Goal: Information Seeking & Learning: Learn about a topic

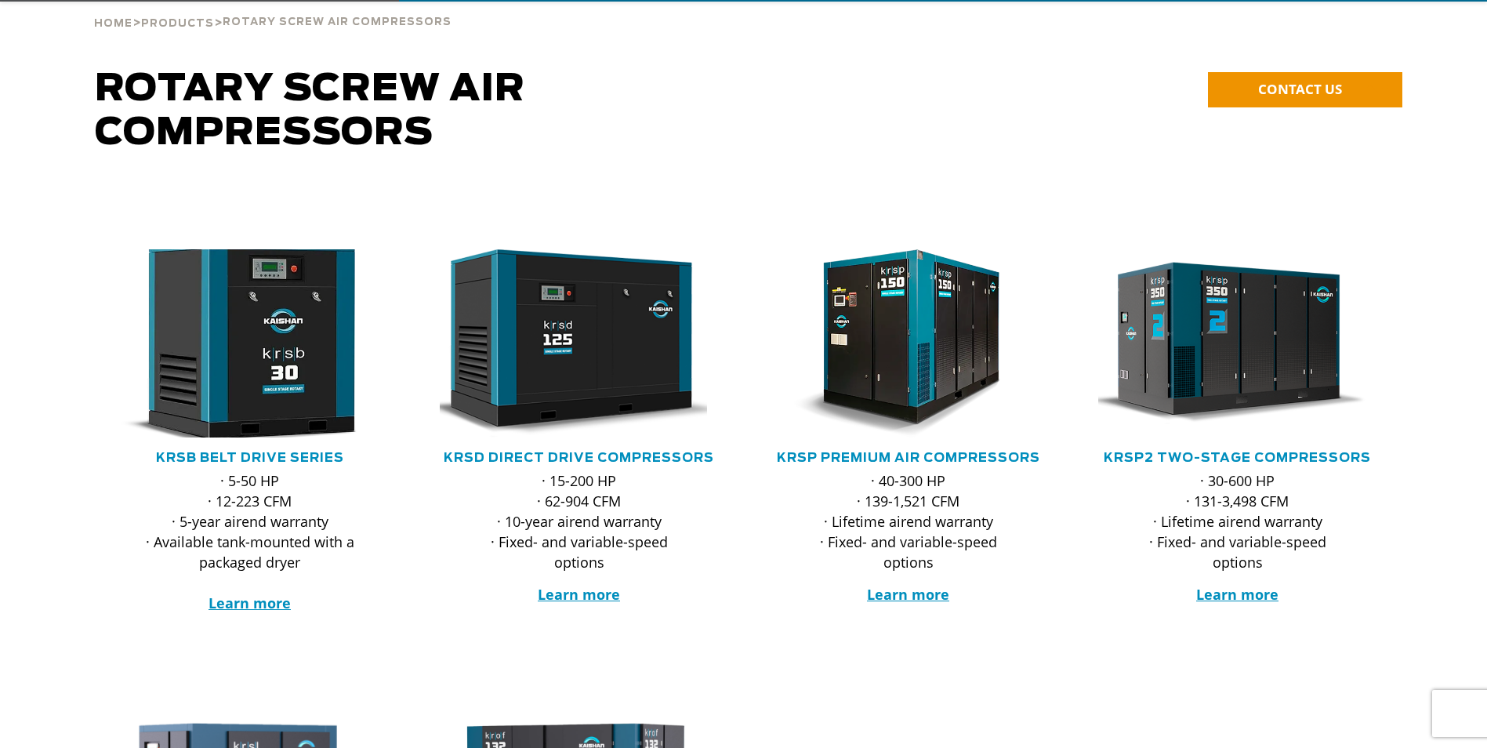
scroll to position [157, 0]
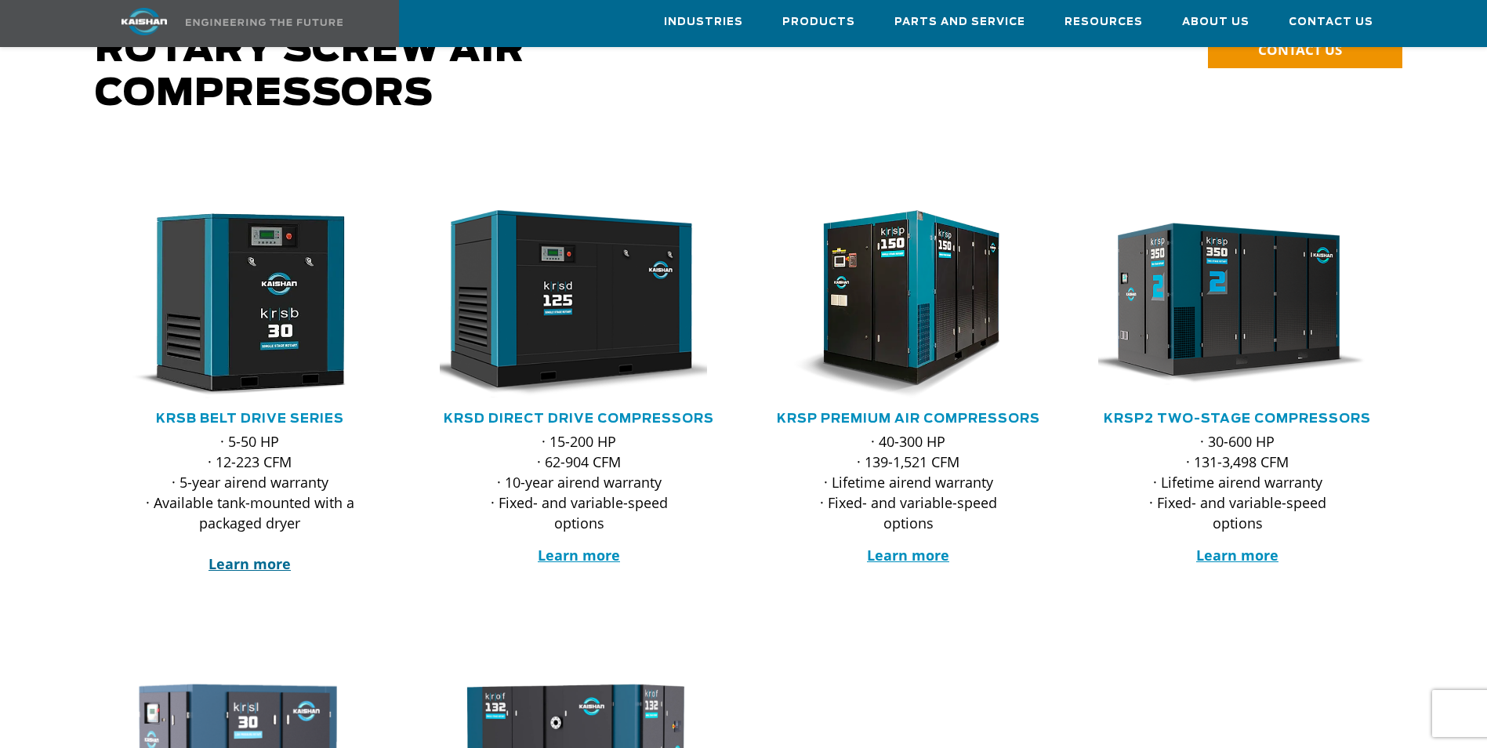
click at [255, 554] on strong "Learn more" at bounding box center [249, 563] width 82 height 19
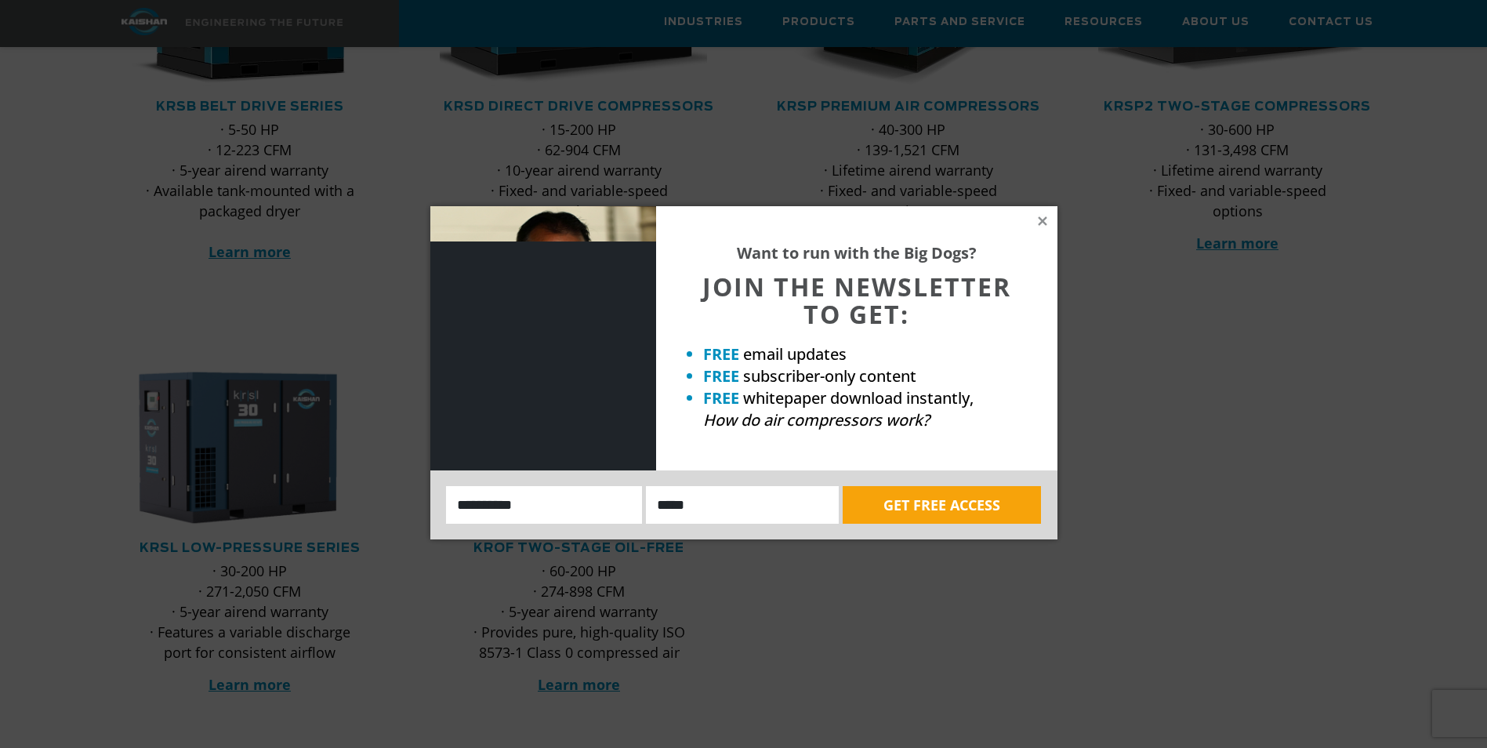
scroll to position [470, 0]
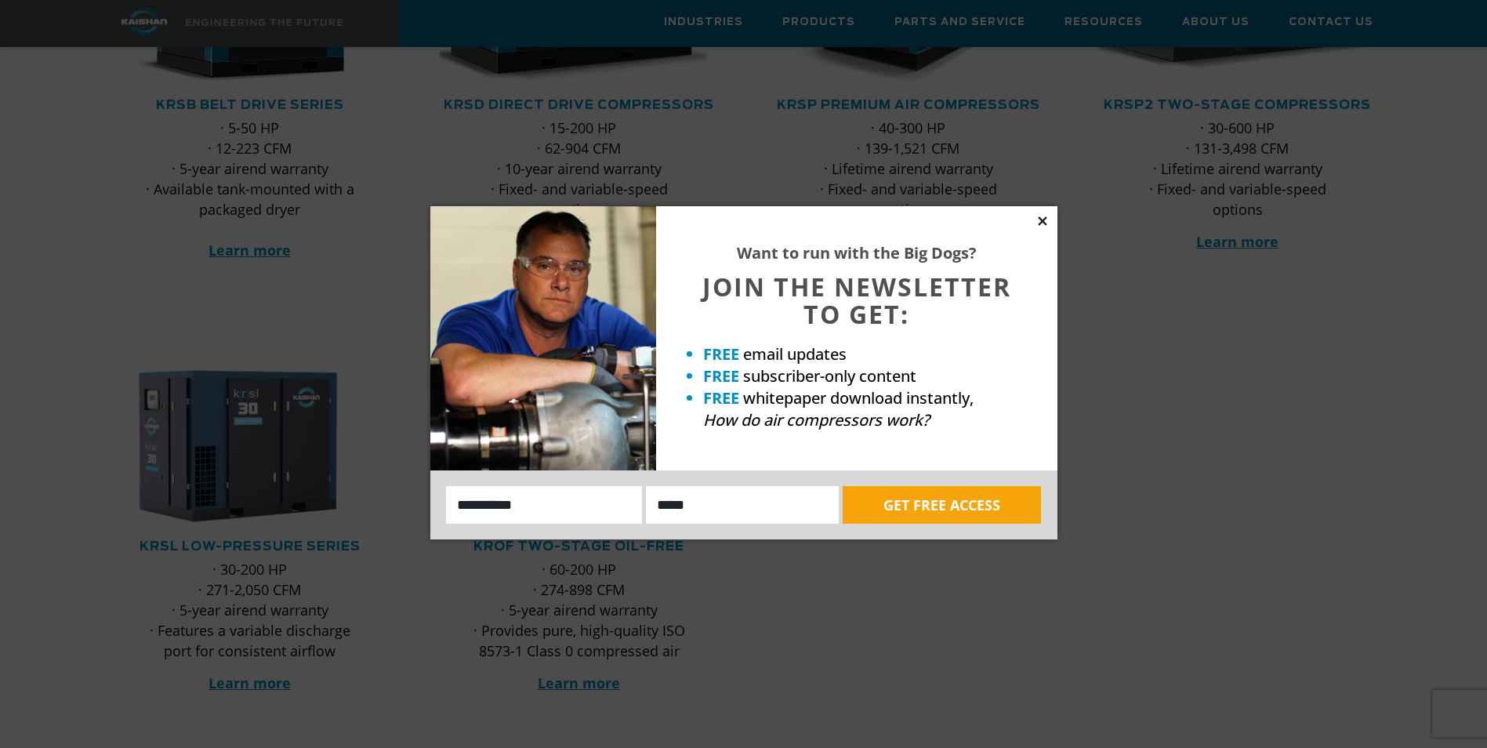
click at [1041, 219] on icon at bounding box center [1042, 220] width 9 height 9
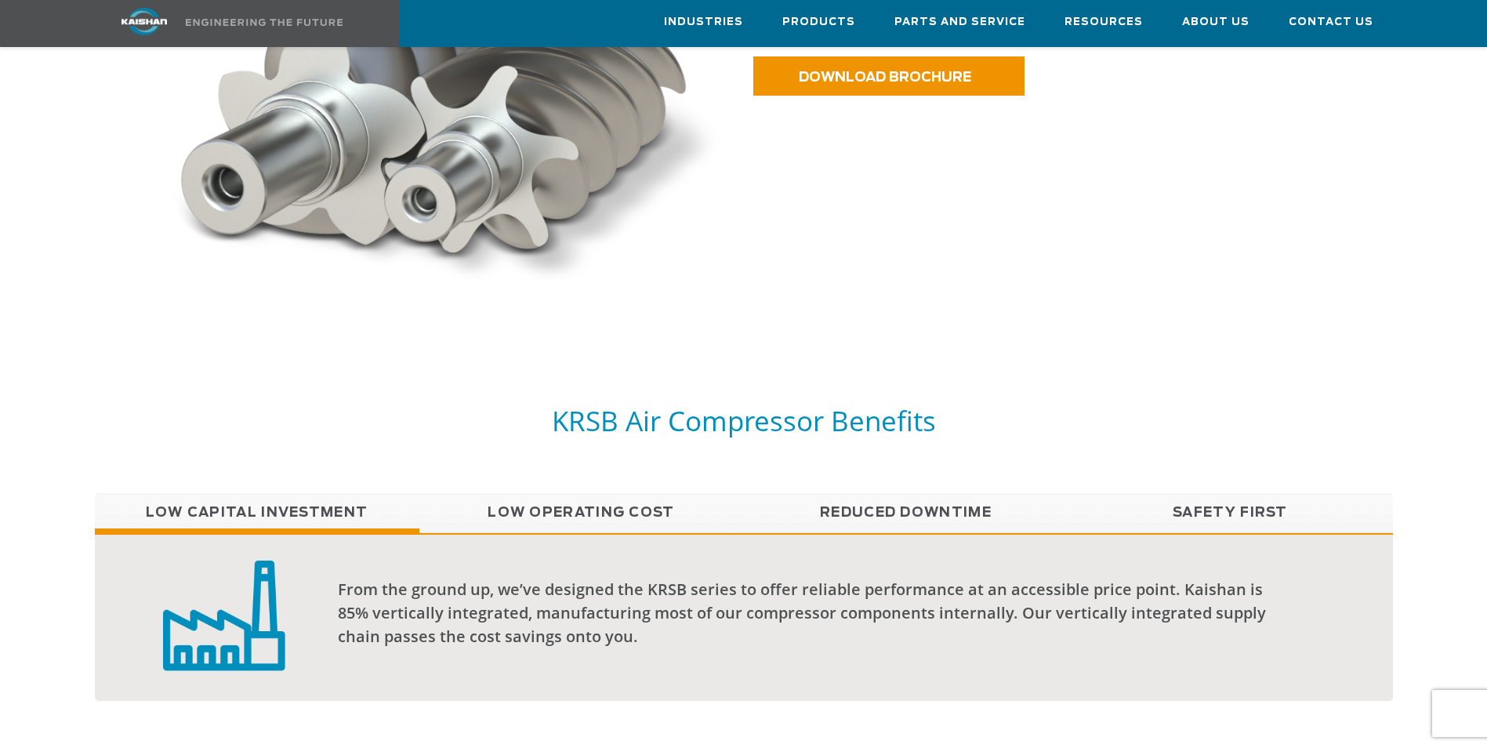
scroll to position [1097, 0]
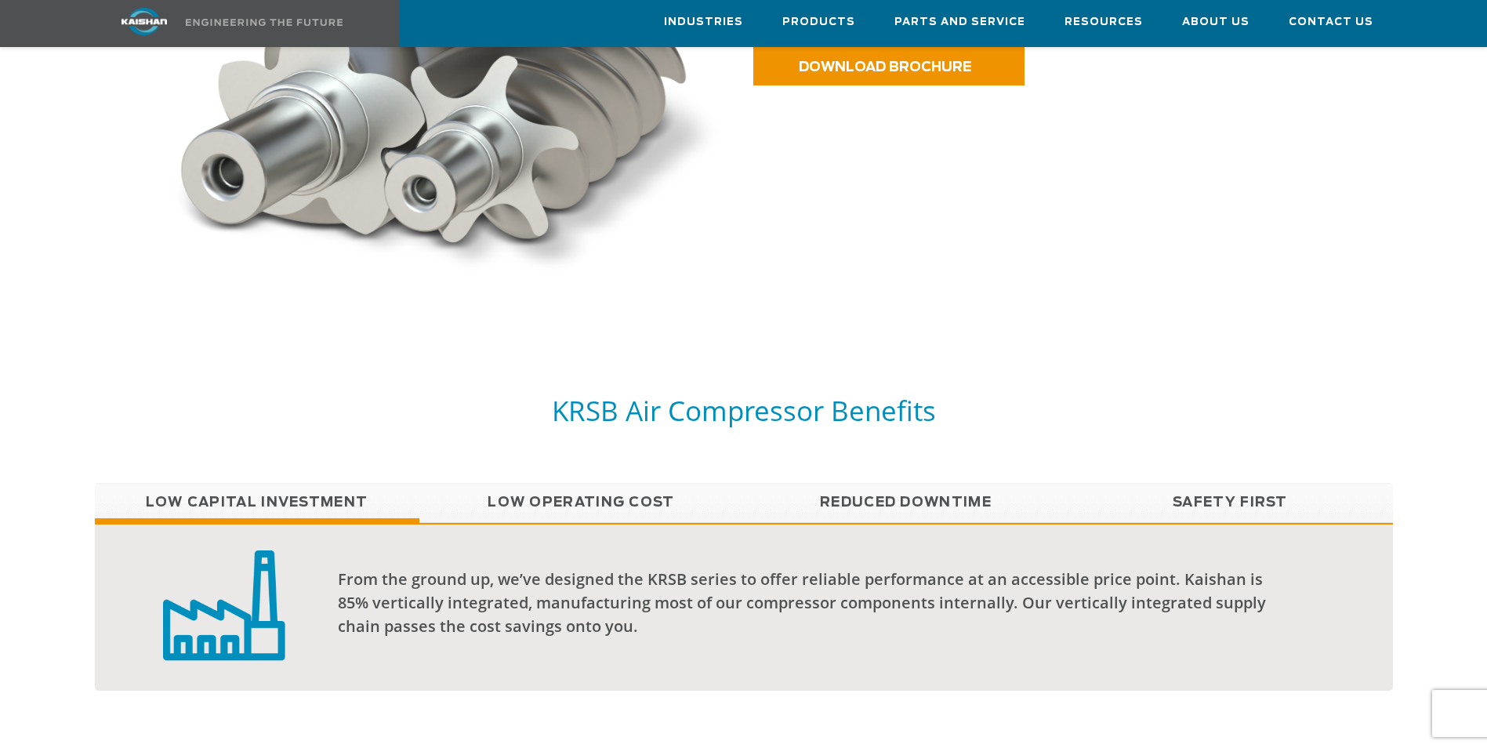
click at [535, 483] on link "Low Operating Cost" at bounding box center [581, 502] width 325 height 39
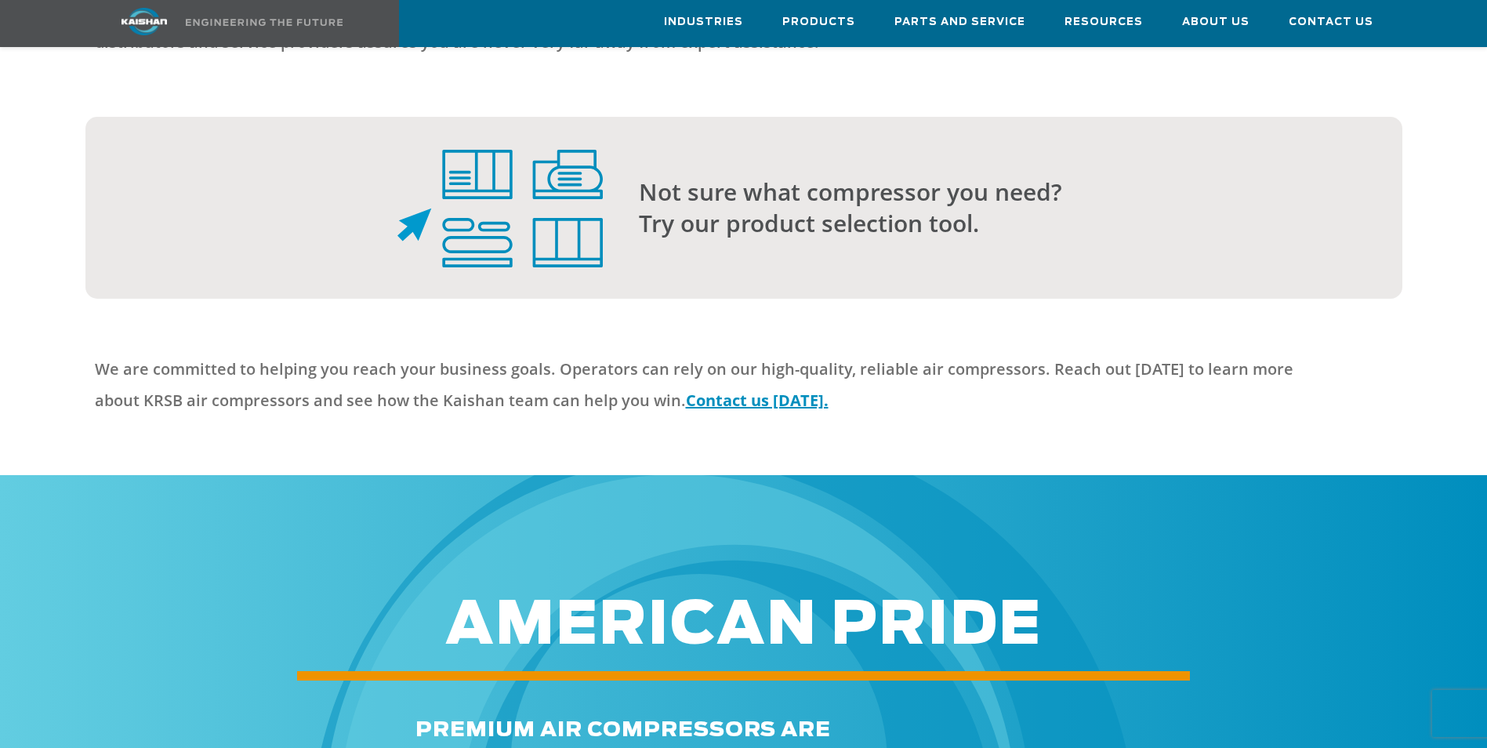
scroll to position [4076, 0]
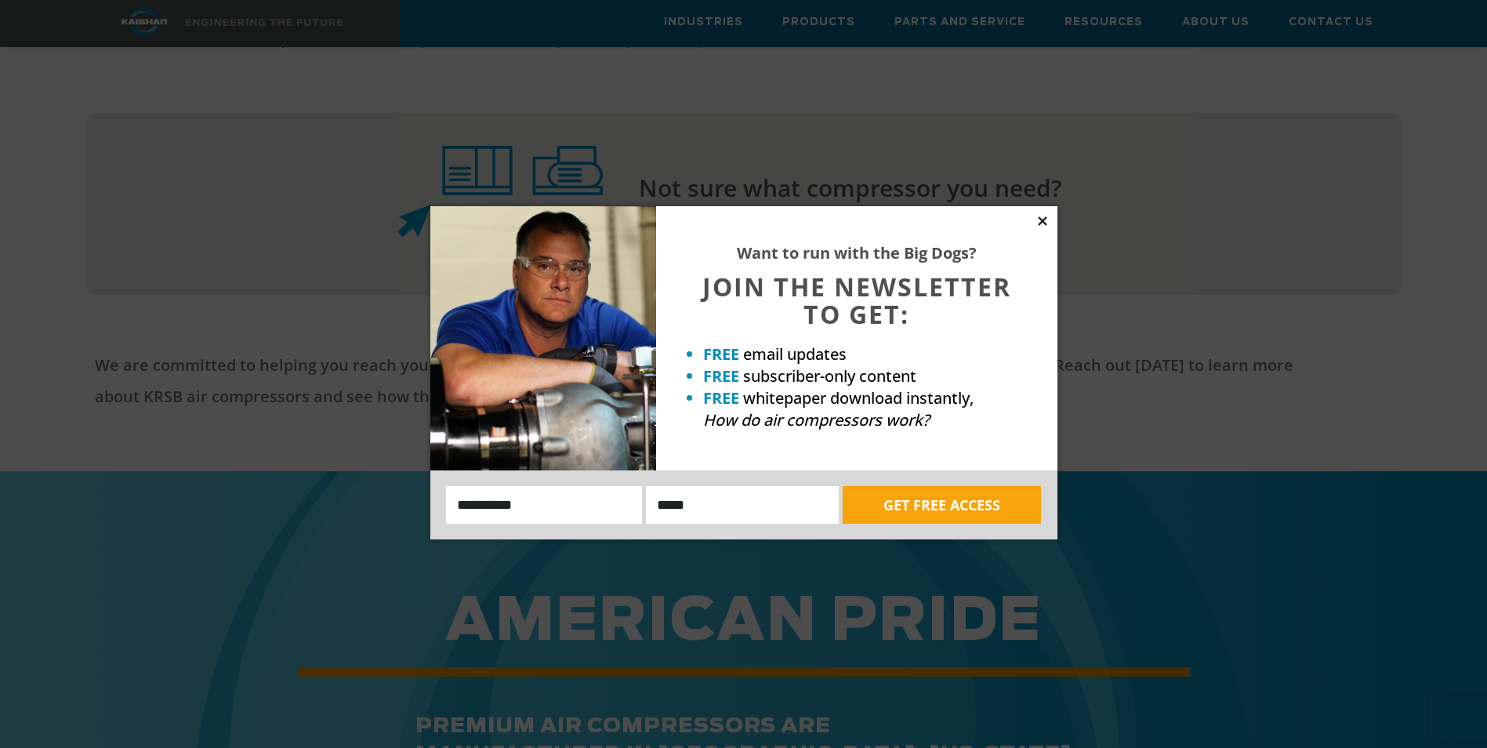
click at [1039, 223] on icon at bounding box center [1042, 221] width 14 height 14
